Goal: Task Accomplishment & Management: Complete application form

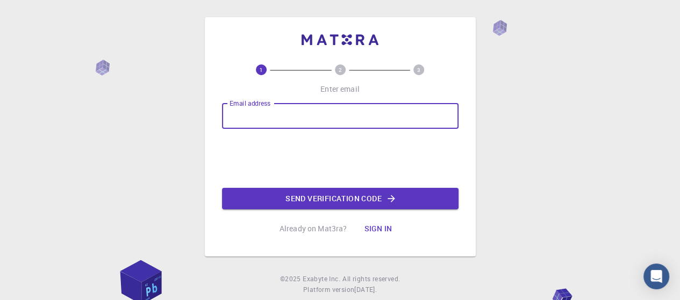
click at [262, 116] on input "Email address" at bounding box center [340, 116] width 236 height 26
click at [274, 124] on input "Email address" at bounding box center [340, 116] width 236 height 26
type input "[EMAIL_ADDRESS][DOMAIN_NAME]"
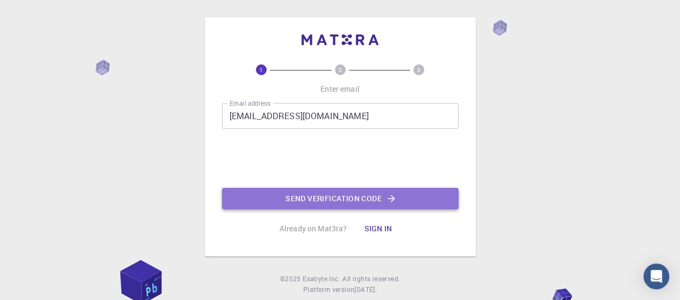
click at [305, 196] on button "Send verification code" at bounding box center [340, 198] width 236 height 21
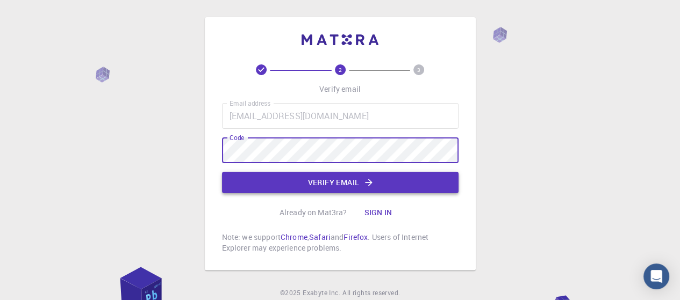
click at [300, 185] on button "Verify email" at bounding box center [340, 182] width 236 height 21
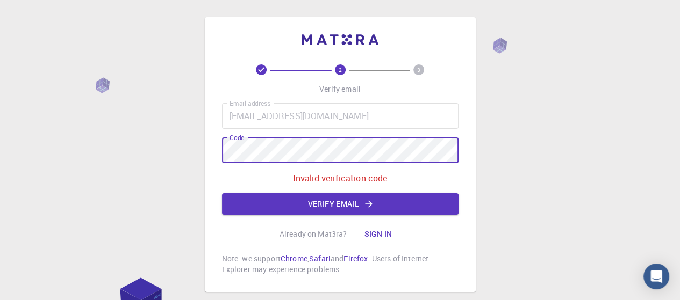
click at [213, 149] on div "2 3 Verify email Email address [EMAIL_ADDRESS][DOMAIN_NAME] Email address Code …" at bounding box center [340, 154] width 271 height 275
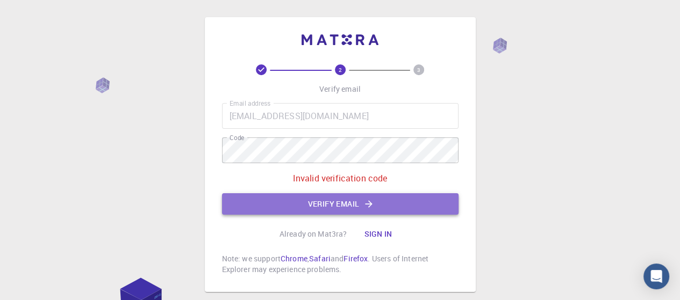
click at [276, 210] on button "Verify email" at bounding box center [340, 203] width 236 height 21
click at [319, 207] on button "Verify email" at bounding box center [340, 203] width 236 height 21
